Goal: Download file/media

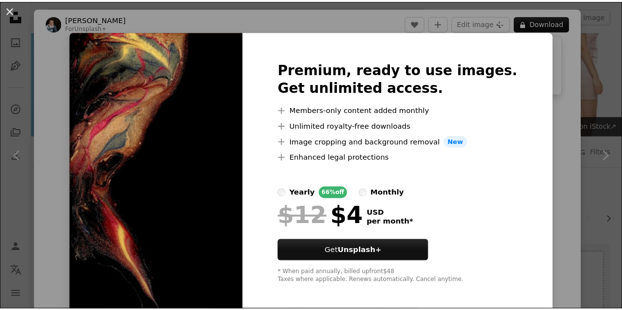
scroll to position [11297, 0]
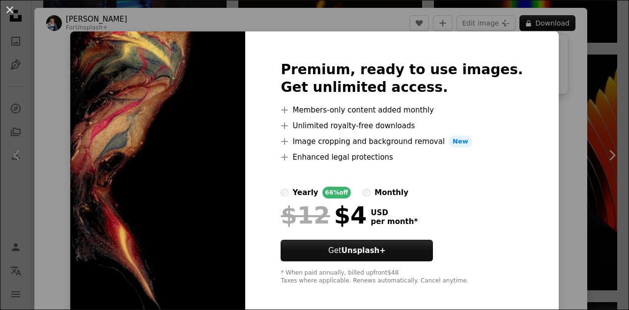
click at [269, 8] on div "An X shape Premium, ready to use images. Get unlimited access. A plus sign Memb…" at bounding box center [314, 155] width 629 height 310
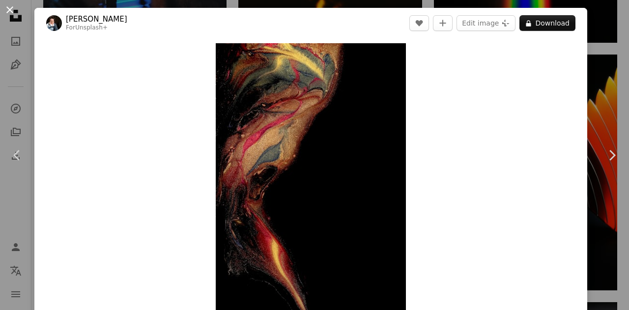
click at [5, 12] on button "An X shape" at bounding box center [10, 10] width 12 height 12
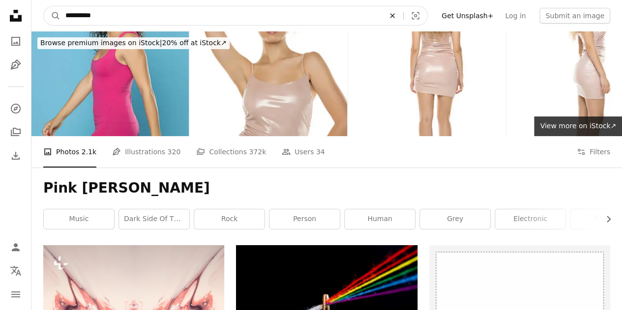
click at [403, 19] on icon "An X shape" at bounding box center [392, 16] width 22 height 8
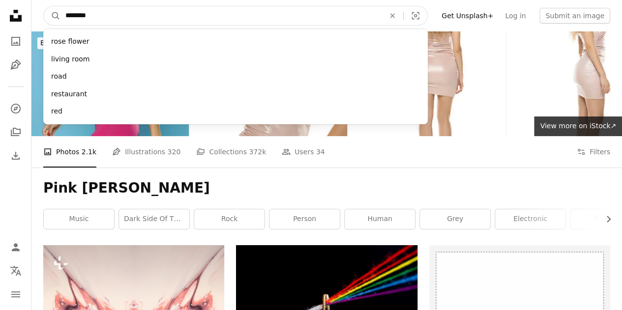
type input "*********"
click button "A magnifying glass" at bounding box center [52, 15] width 17 height 19
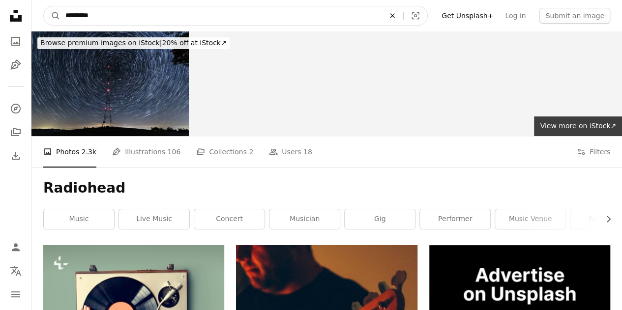
click at [403, 12] on icon "An X shape" at bounding box center [392, 16] width 22 height 8
type input "*"
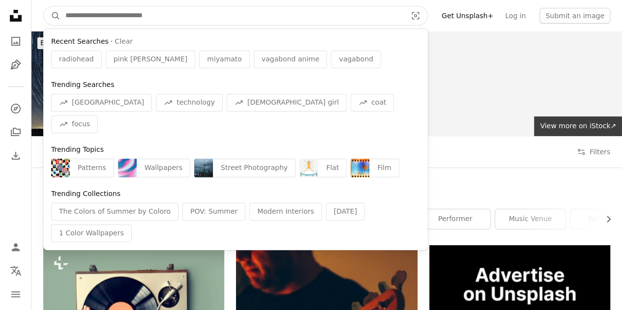
type input "*"
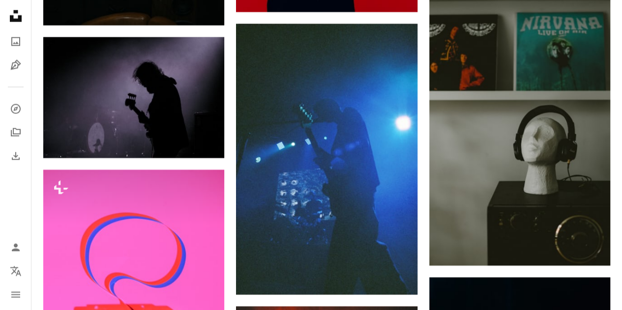
scroll to position [922, 0]
